Goal: Register for event/course

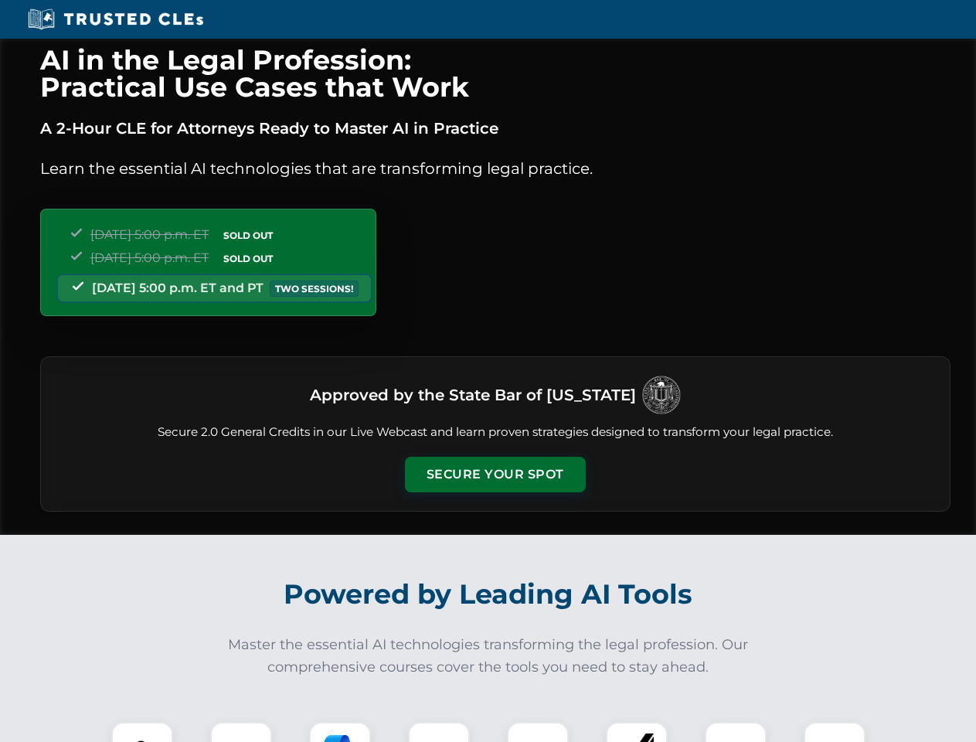
click at [494, 474] on button "Secure Your Spot" at bounding box center [495, 475] width 181 height 36
click at [142, 732] on img at bounding box center [142, 752] width 45 height 45
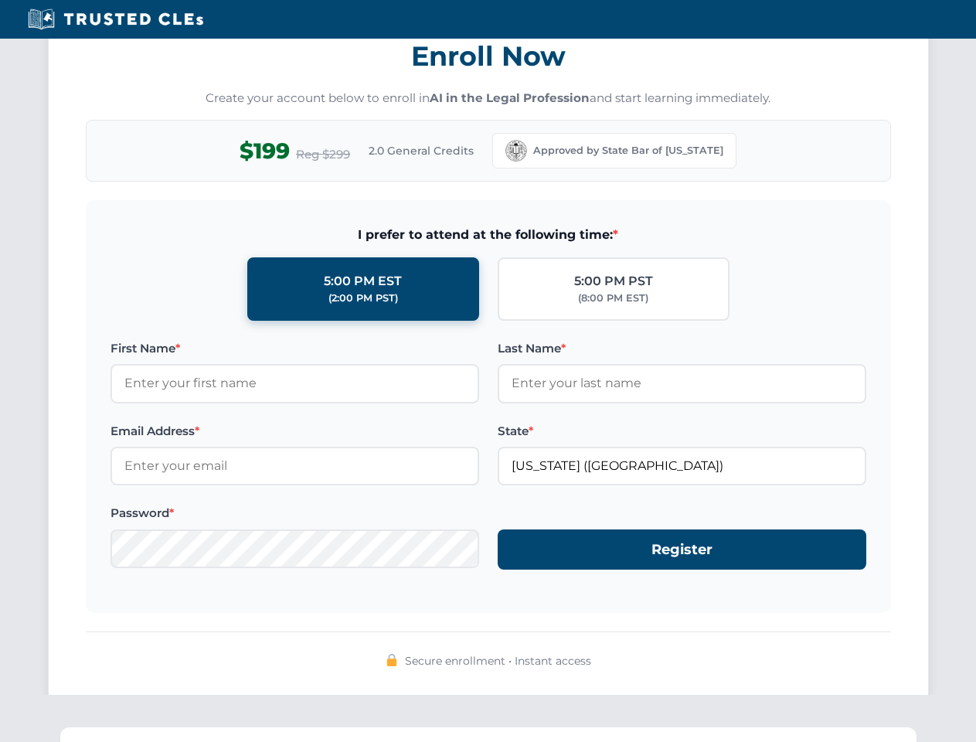
scroll to position [1516, 0]
